Goal: Information Seeking & Learning: Understand process/instructions

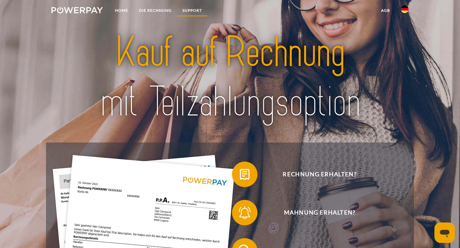
click at [191, 12] on link "SUPPORT" at bounding box center [192, 10] width 30 height 11
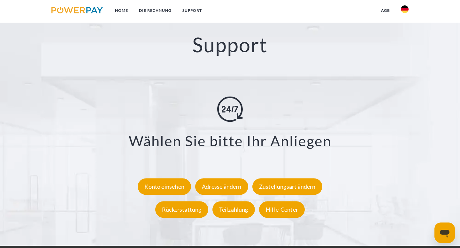
scroll to position [1083, 0]
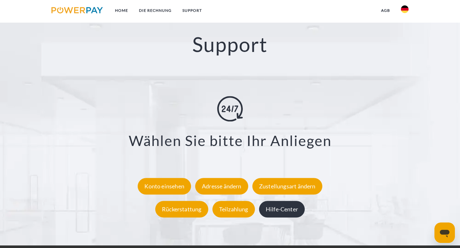
click at [286, 214] on div "Hilfe-Center" at bounding box center [282, 209] width 46 height 17
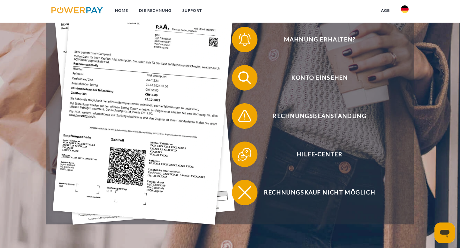
scroll to position [107, 0]
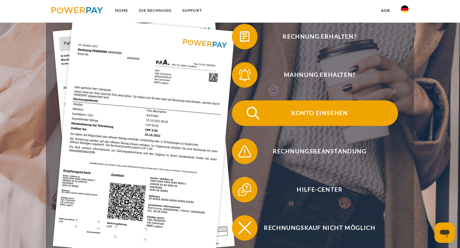
scroll to position [138, 0]
click at [303, 119] on span "Konto einsehen" at bounding box center [319, 114] width 156 height 26
